Goal: Task Accomplishment & Management: Complete application form

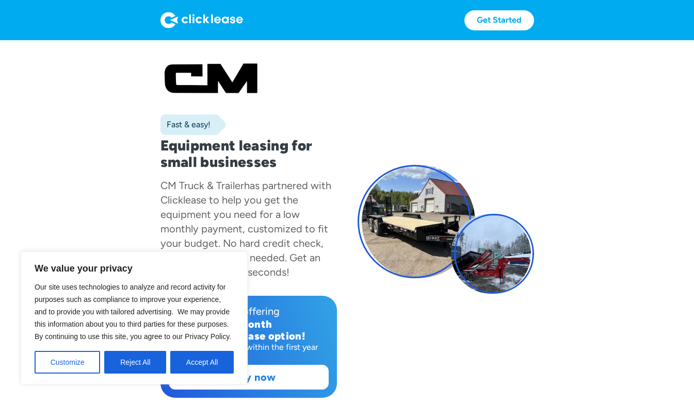
click at [97, 210] on section "Fast & easy! Equipment leasing for small businesses CM Truck & Trailer has part…" at bounding box center [347, 239] width 694 height 399
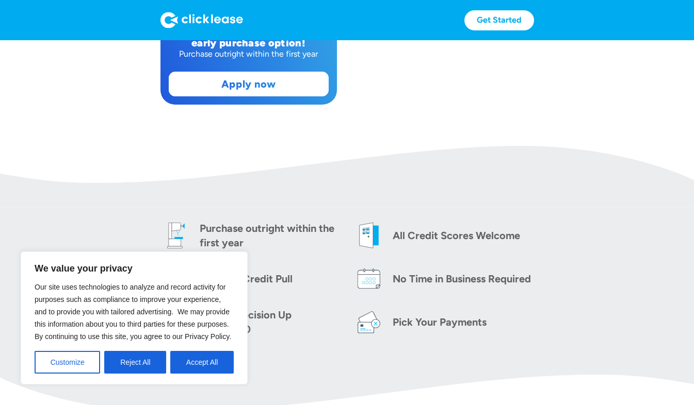
click at [608, 279] on section "Purchase outright within the first year All Credit Scores Welcome No Hard Credi…" at bounding box center [347, 279] width 694 height 142
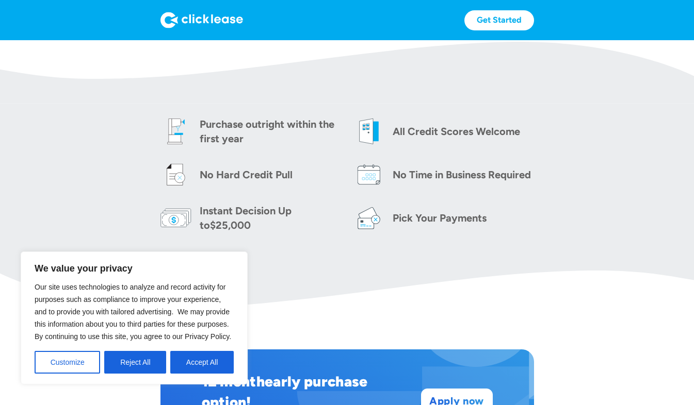
scroll to position [401, 0]
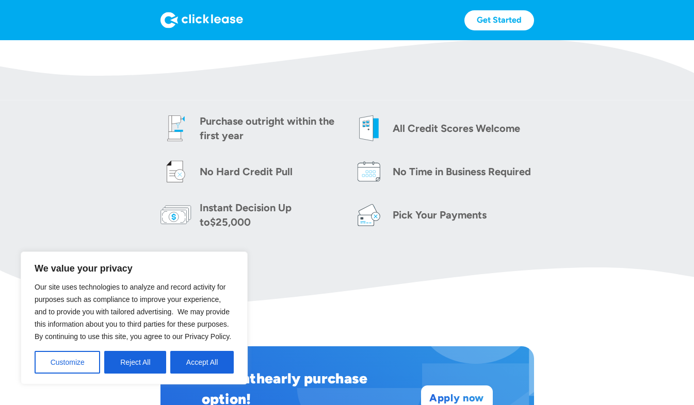
click at [257, 130] on div "Purchase outright within the first year" at bounding box center [270, 128] width 141 height 29
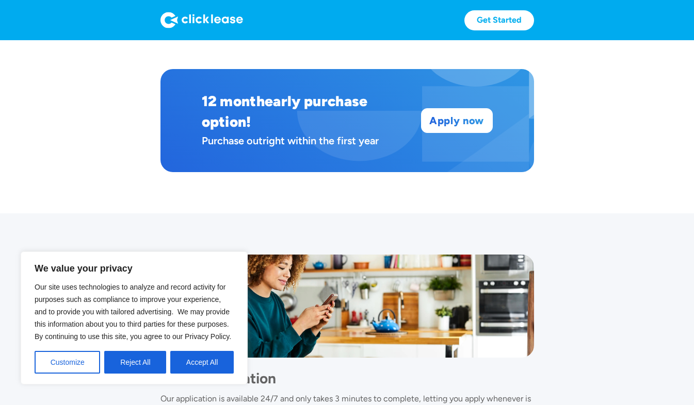
scroll to position [678, 0]
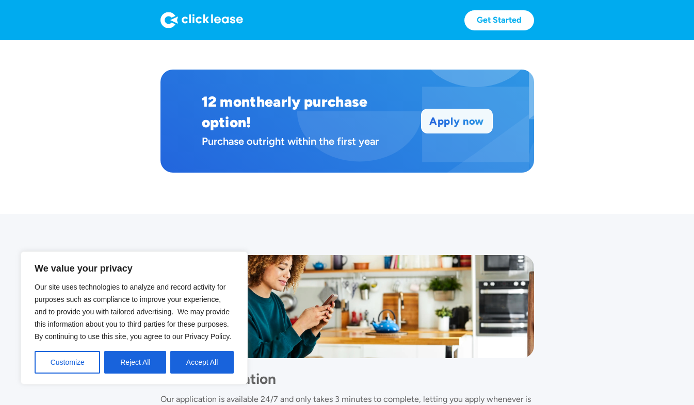
click at [458, 121] on link "Apply now" at bounding box center [456, 121] width 71 height 24
